Goal: Transaction & Acquisition: Subscribe to service/newsletter

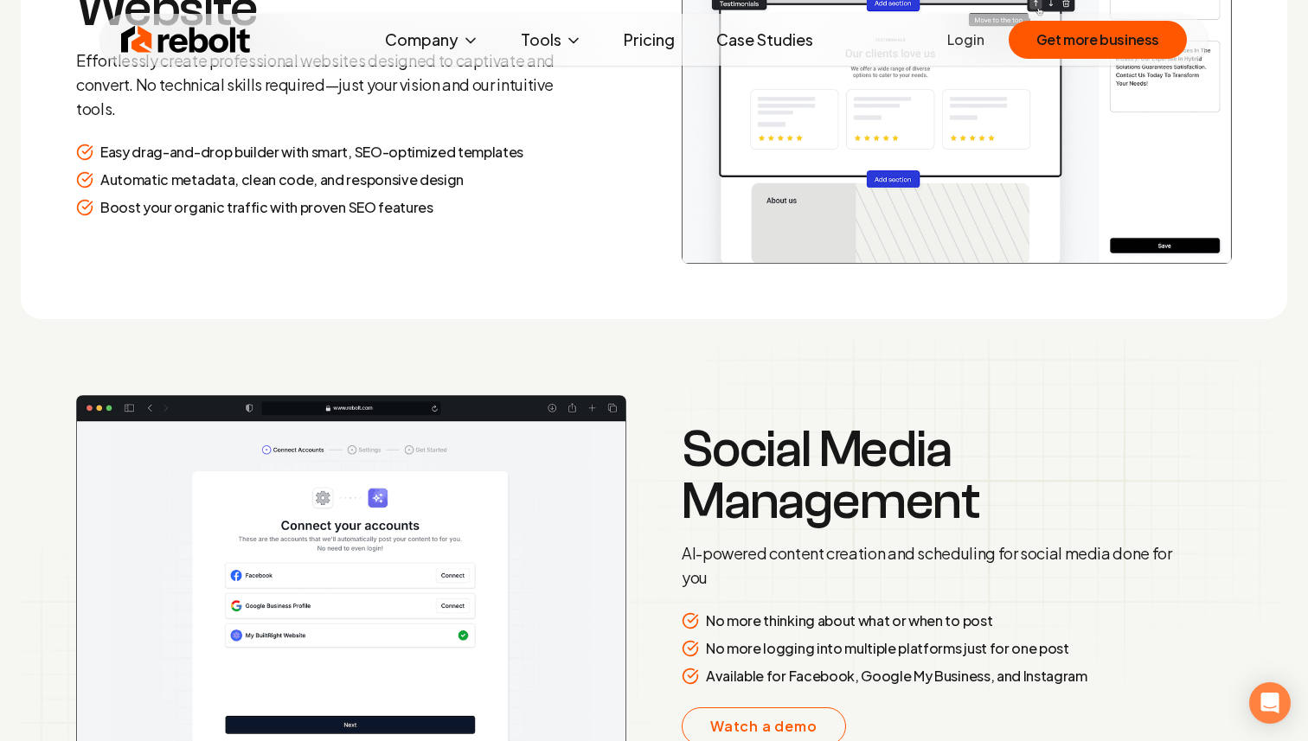
click at [215, 48] on img at bounding box center [186, 39] width 130 height 35
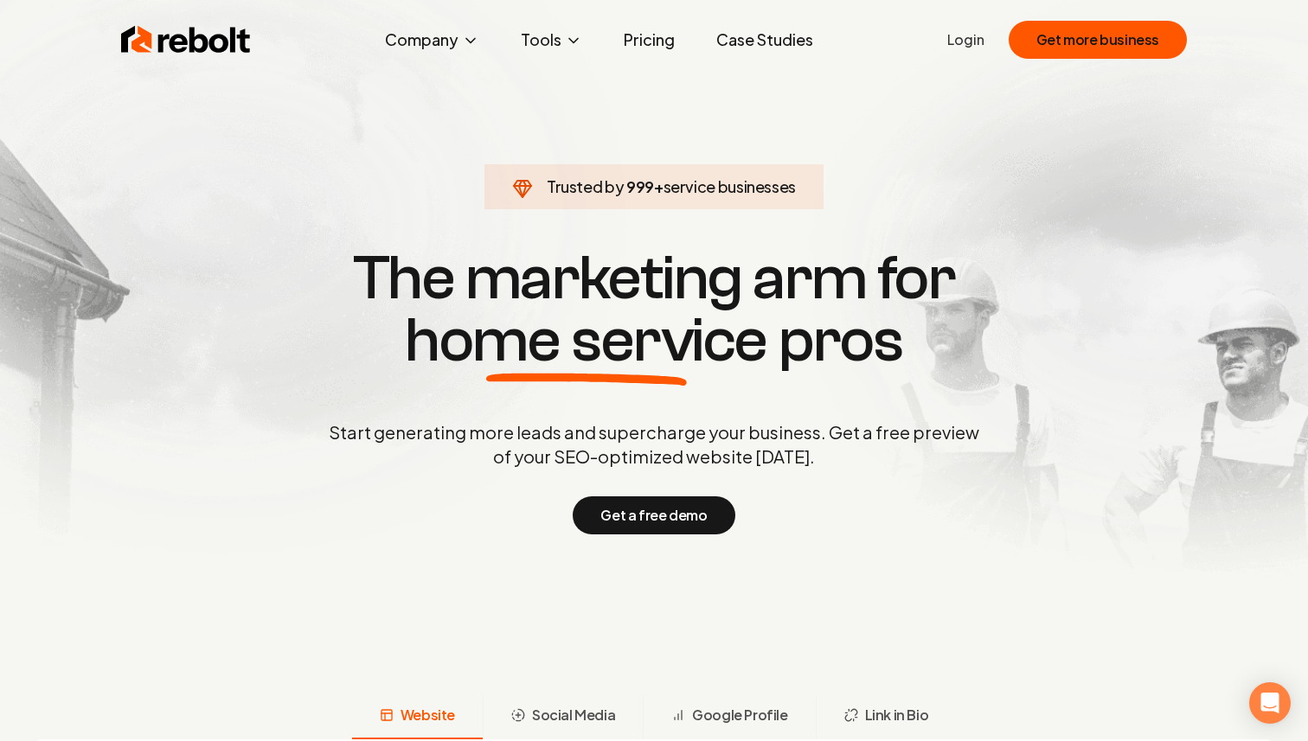
click at [658, 44] on link "Pricing" at bounding box center [649, 39] width 79 height 35
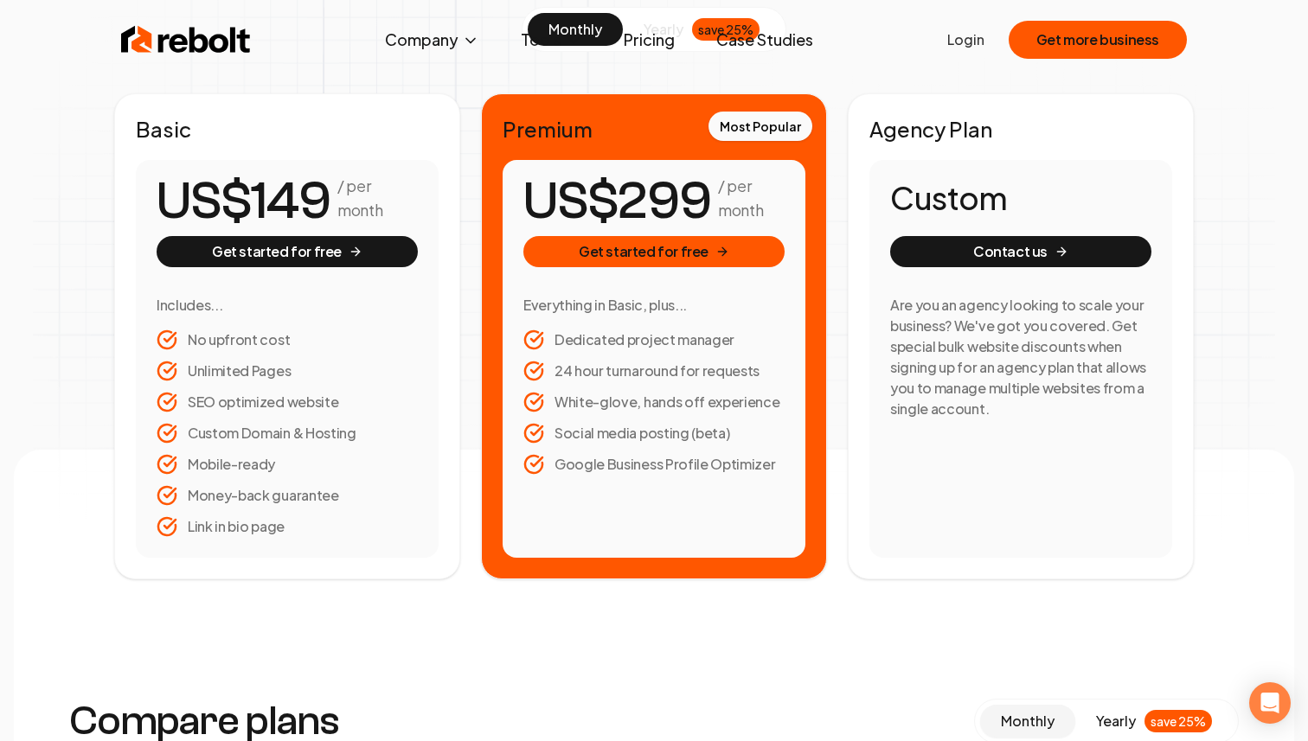
scroll to position [338, 0]
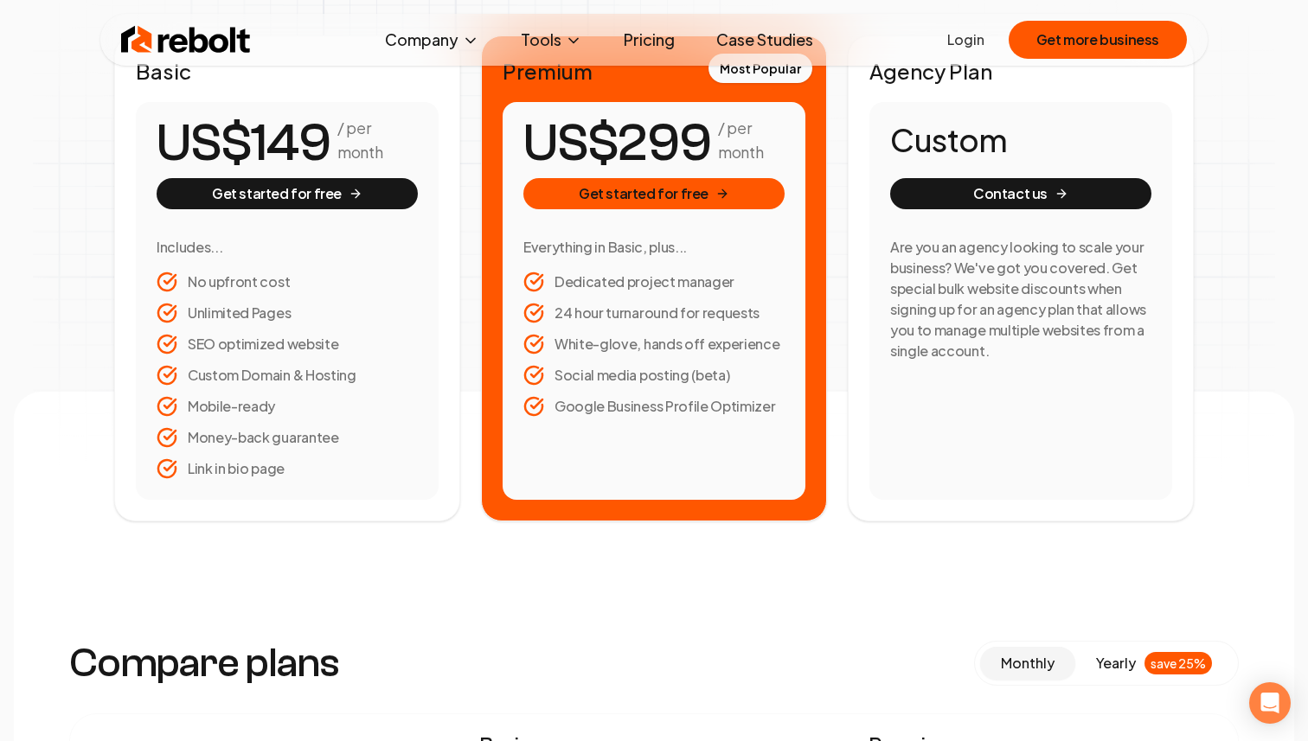
drag, startPoint x: 300, startPoint y: 279, endPoint x: 183, endPoint y: 278, distance: 117.6
click at [183, 278] on li "No upfront cost" at bounding box center [287, 282] width 261 height 21
drag, startPoint x: 317, startPoint y: 308, endPoint x: 172, endPoint y: 306, distance: 144.5
click at [172, 306] on li "Unlimited Pages" at bounding box center [287, 313] width 261 height 21
click at [344, 340] on li "SEO optimized website" at bounding box center [287, 344] width 261 height 21
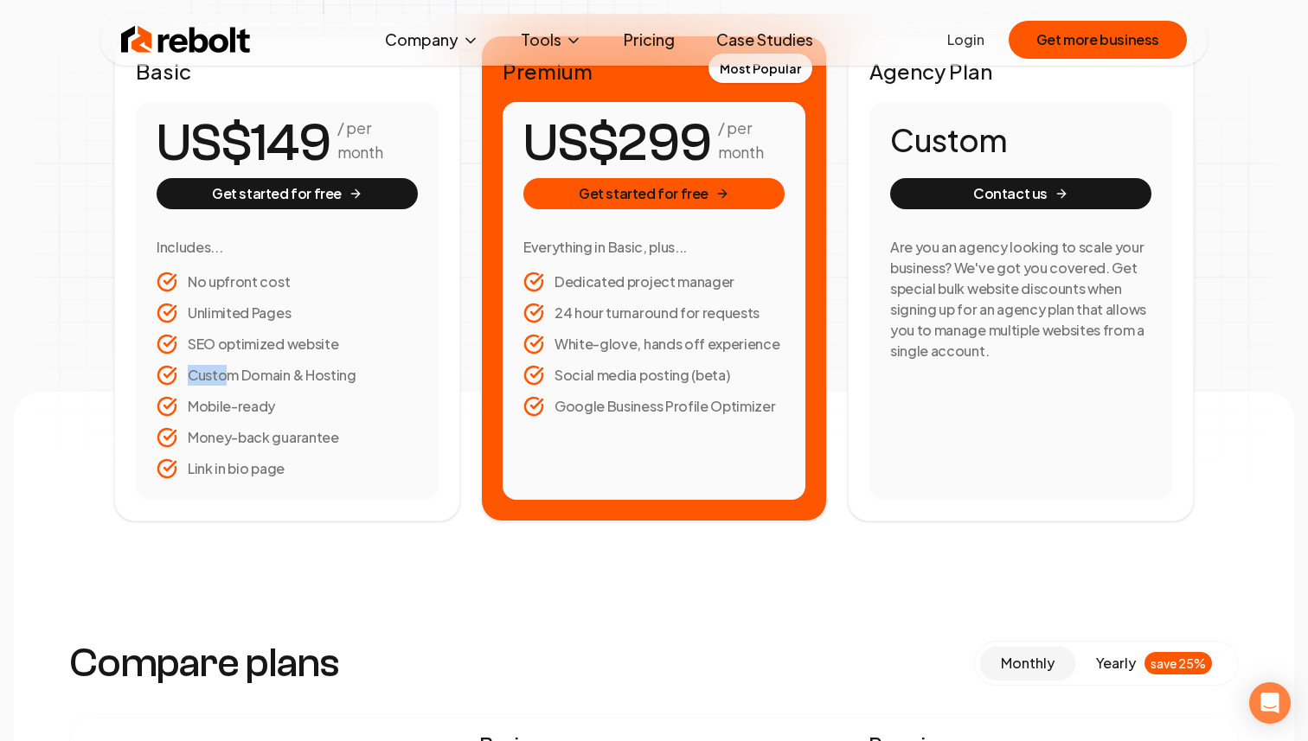
drag, startPoint x: 365, startPoint y: 379, endPoint x: 228, endPoint y: 379, distance: 136.7
click at [228, 379] on li "Custom Domain & Hosting" at bounding box center [287, 375] width 261 height 21
drag, startPoint x: 288, startPoint y: 403, endPoint x: 247, endPoint y: 403, distance: 40.7
click at [248, 403] on li "Mobile-ready" at bounding box center [287, 406] width 261 height 21
drag, startPoint x: 369, startPoint y: 435, endPoint x: 330, endPoint y: 435, distance: 39.8
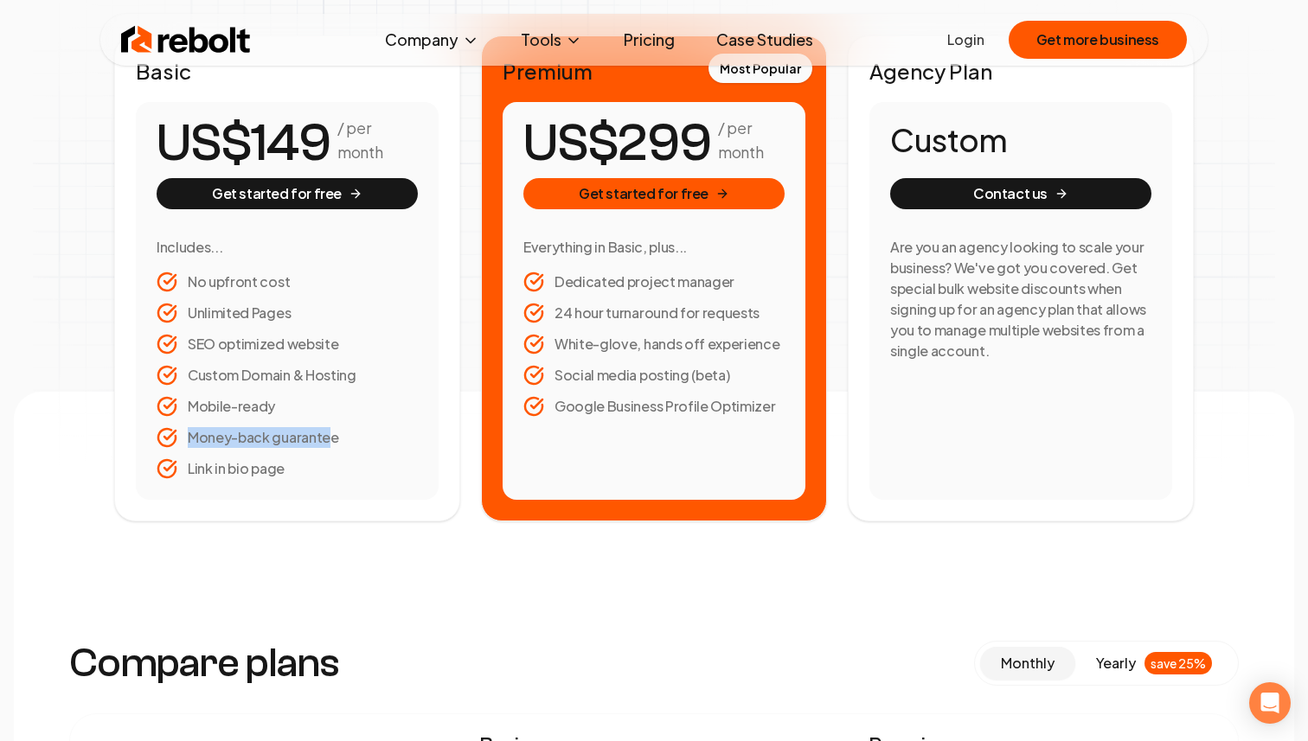
click at [330, 435] on li "Money-back guarantee" at bounding box center [287, 437] width 261 height 21
drag, startPoint x: 299, startPoint y: 477, endPoint x: 259, endPoint y: 477, distance: 39.8
click at [259, 477] on li "Link in bio page" at bounding box center [287, 468] width 261 height 21
click at [361, 477] on li "Link in bio page" at bounding box center [287, 468] width 261 height 21
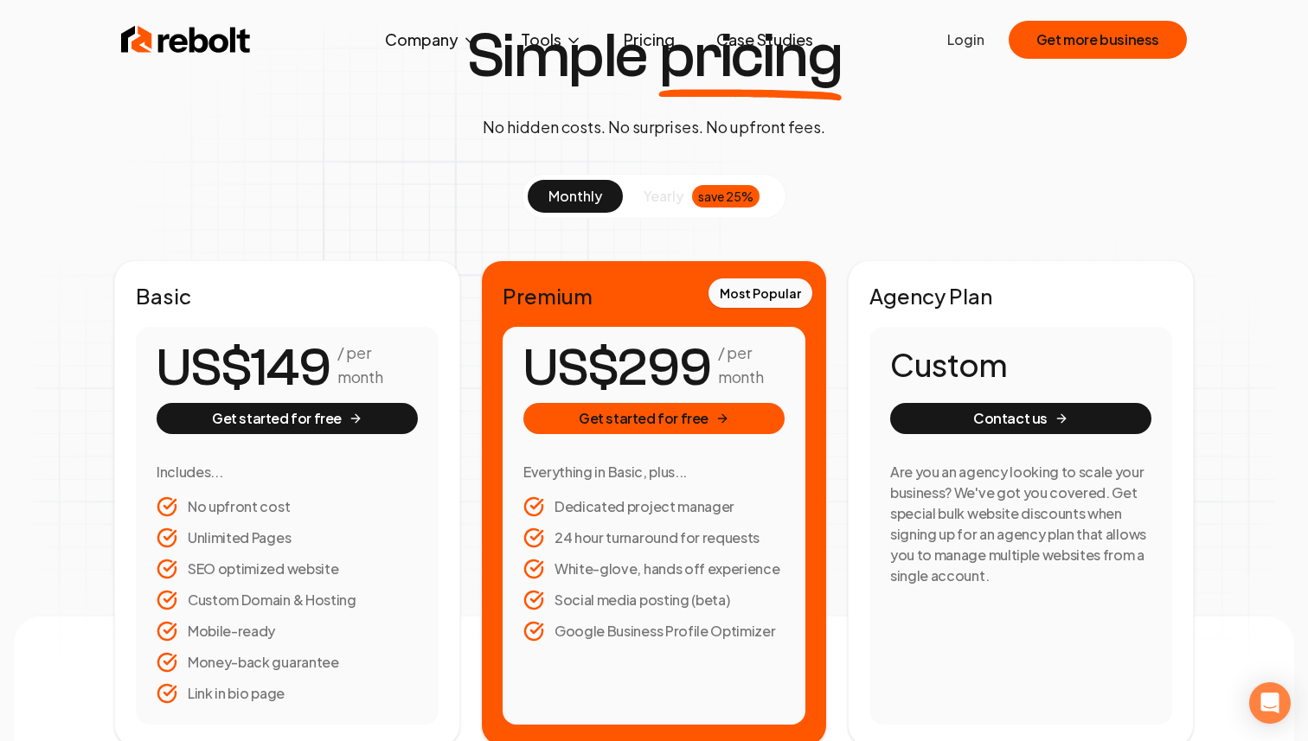
scroll to position [0, 0]
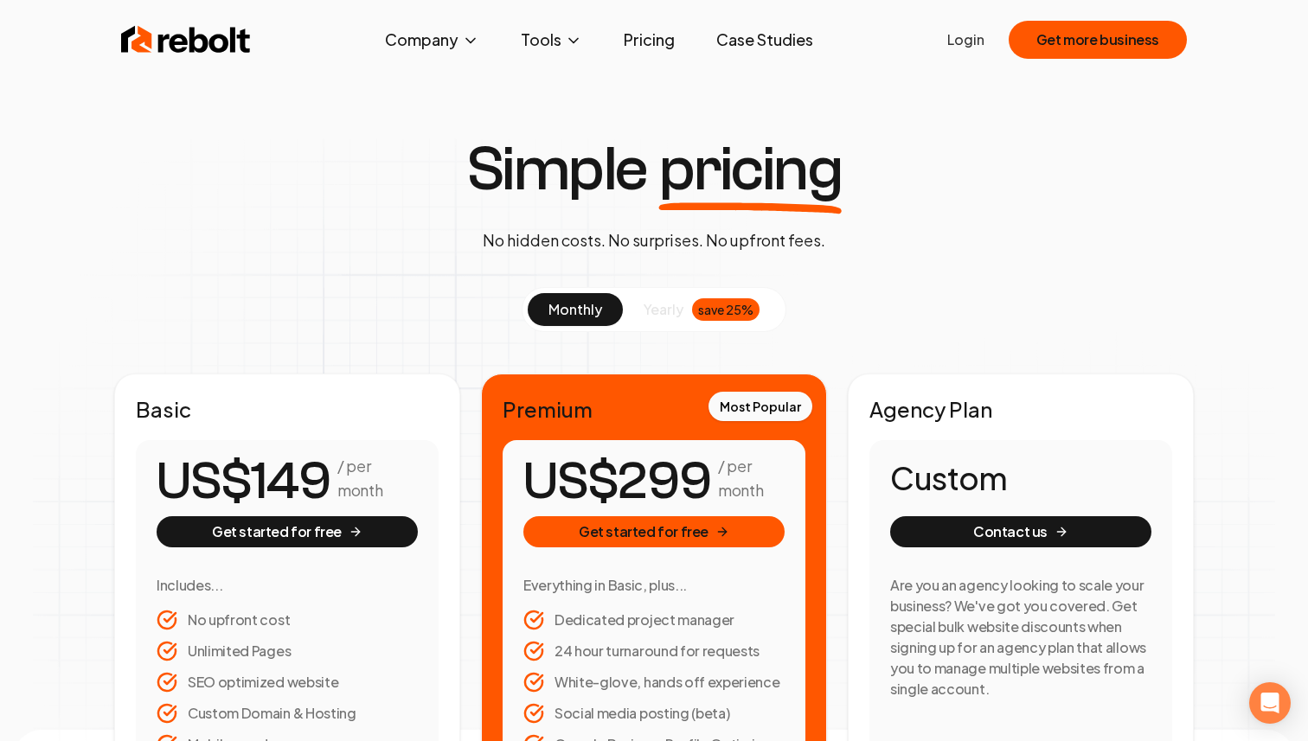
click at [661, 302] on span "yearly" at bounding box center [664, 309] width 40 height 21
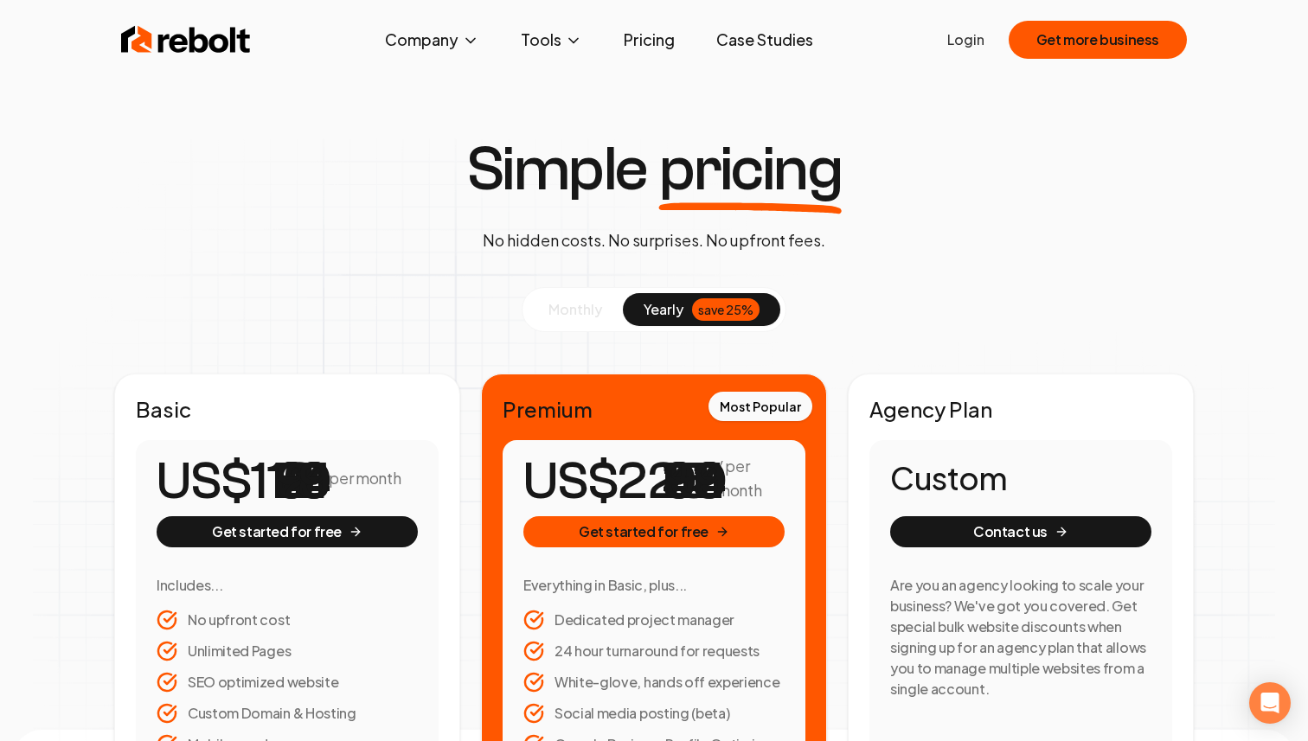
click at [574, 307] on span "monthly" at bounding box center [575, 309] width 54 height 18
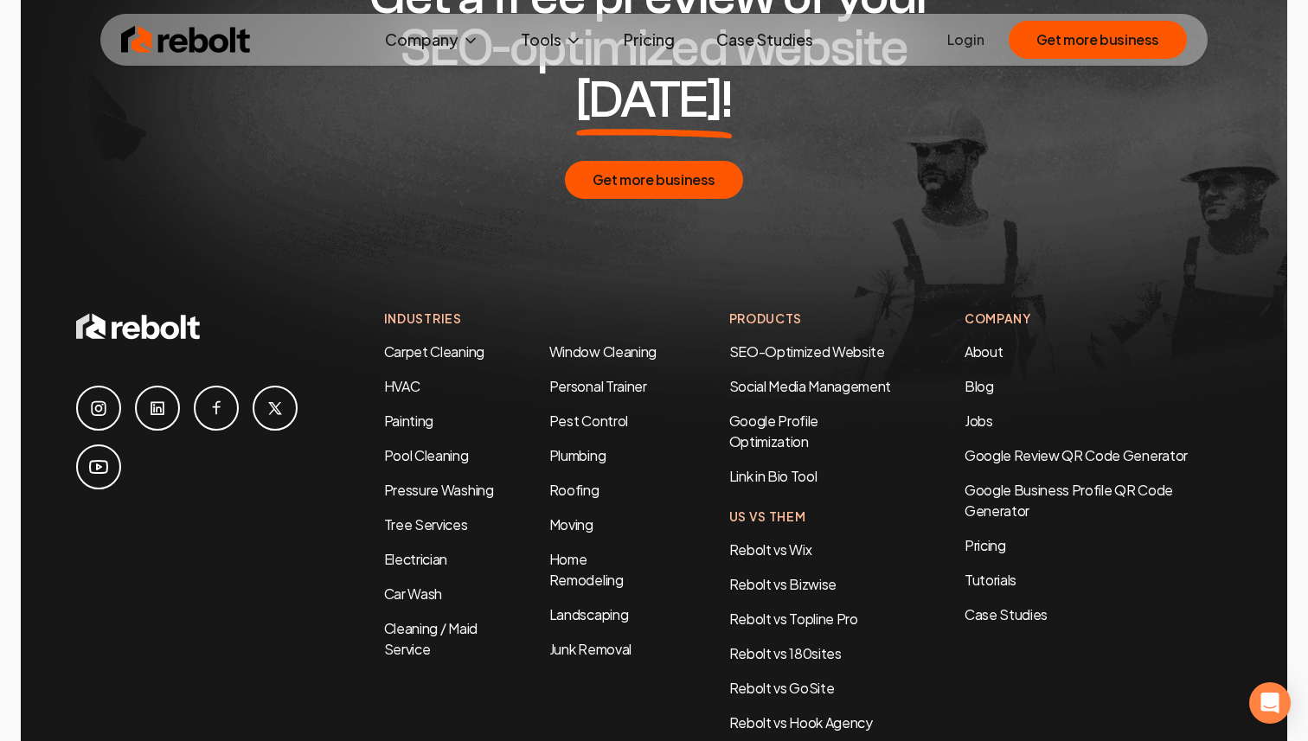
scroll to position [3430, 0]
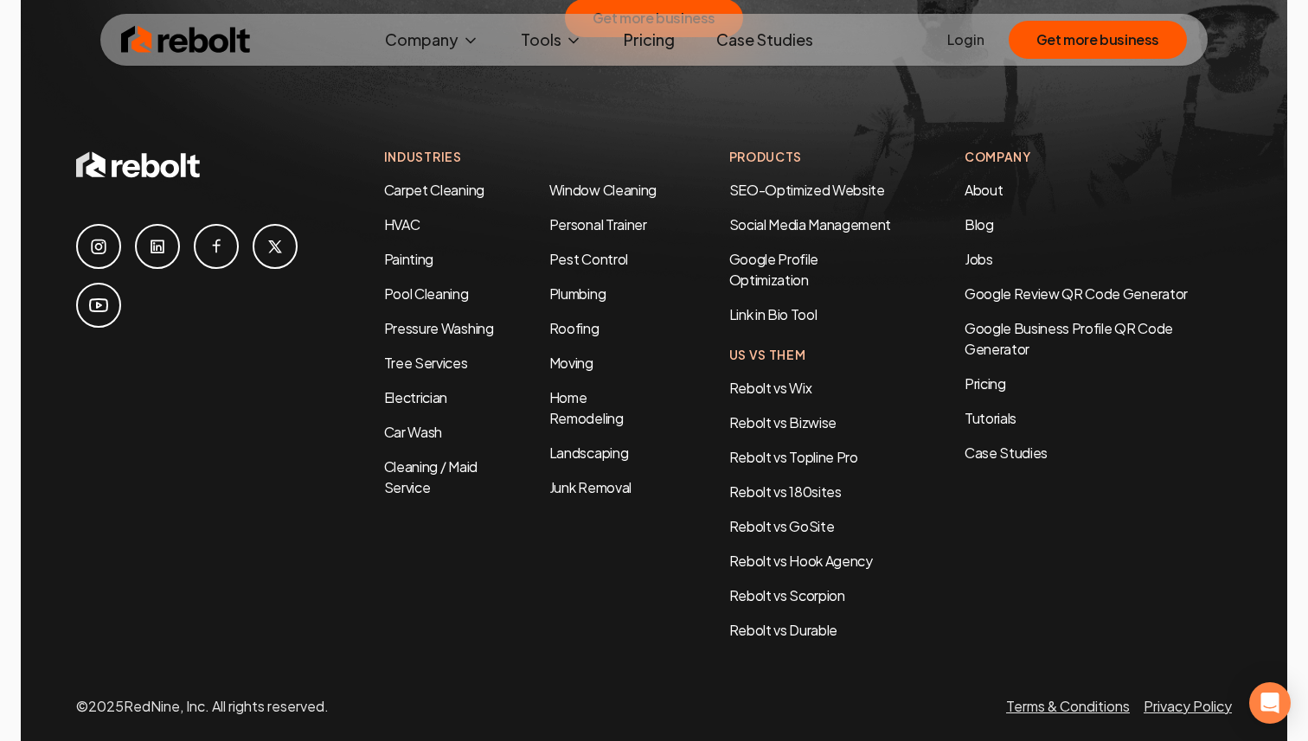
click at [990, 343] on div "Company About Blog Jobs Google Review QR Code Generator Google Business Profile…" at bounding box center [1097, 306] width 267 height 316
click at [984, 374] on link "Pricing" at bounding box center [1097, 384] width 267 height 21
